Goal: Task Accomplishment & Management: Use online tool/utility

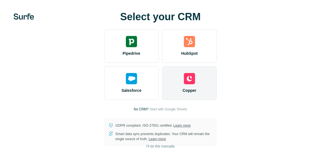
scroll to position [9, 0]
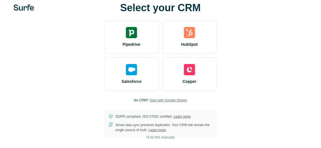
click at [165, 99] on span "Start with Google Sheets" at bounding box center [168, 100] width 37 height 5
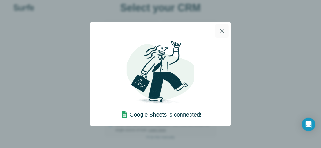
click at [221, 28] on icon "button" at bounding box center [221, 31] width 7 height 7
